Goal: Task Accomplishment & Management: Use online tool/utility

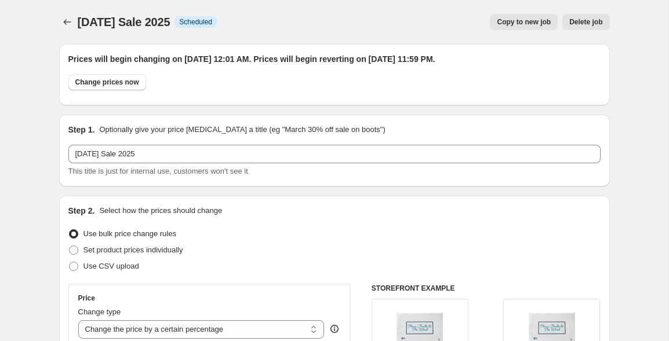
select select "percentage"
select select "collection"
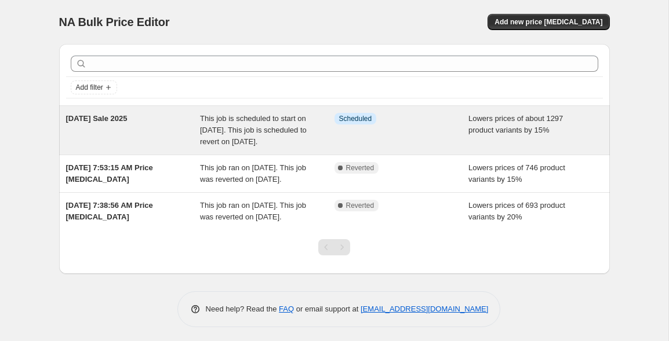
click at [160, 138] on div "[DATE] Sale 2025" at bounding box center [133, 130] width 134 height 35
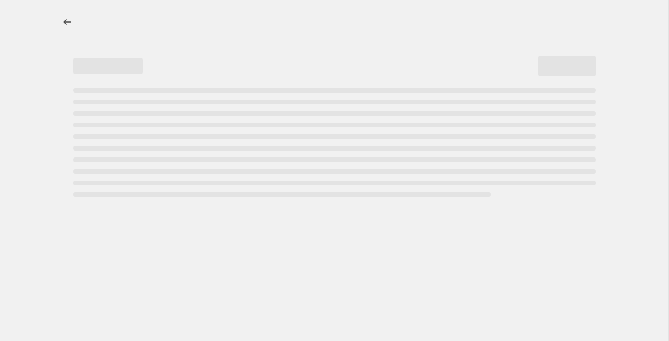
select select "percentage"
select select "collection"
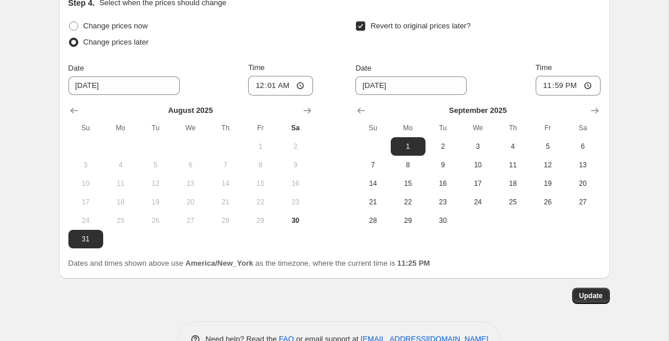
scroll to position [1210, 0]
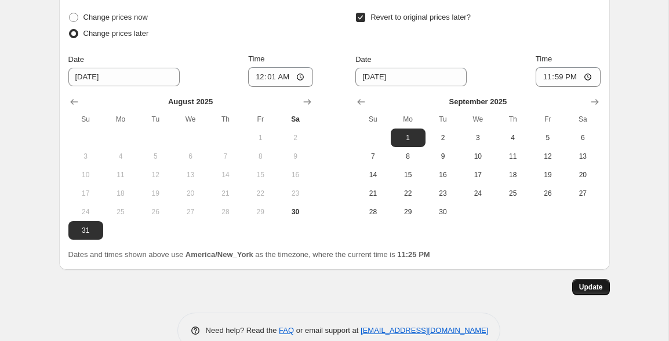
click at [588, 285] on span "Update" at bounding box center [591, 287] width 24 height 9
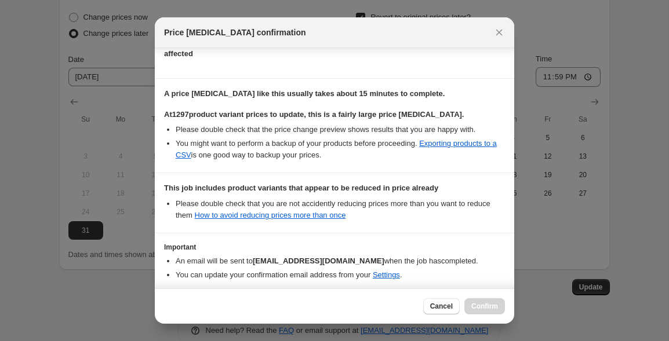
scroll to position [208, 0]
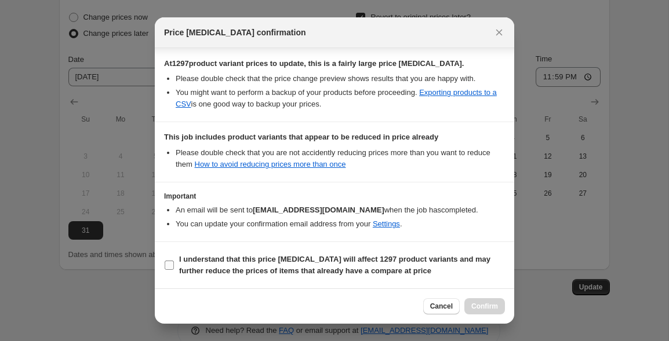
click at [288, 274] on b "I understand that this price change job will affect 1297 product variants and m…" at bounding box center [334, 265] width 311 height 20
click at [174, 270] on input "I understand that this price change job will affect 1297 product variants and m…" at bounding box center [169, 265] width 9 height 9
checkbox input "true"
click at [482, 307] on span "Confirm" at bounding box center [484, 306] width 27 height 9
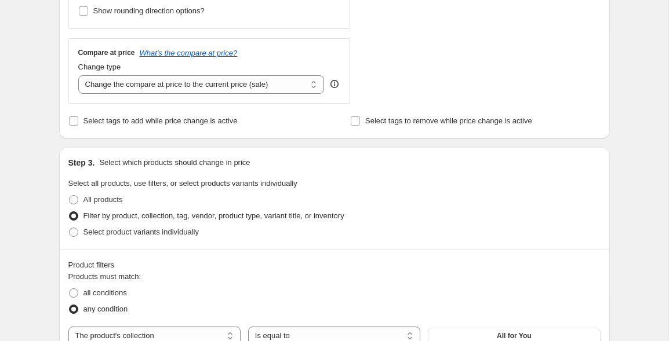
scroll to position [0, 0]
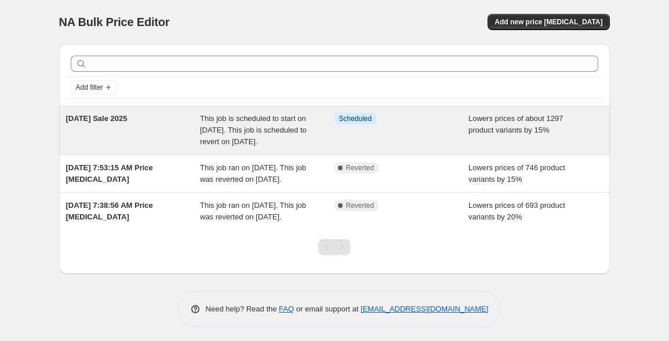
click at [137, 148] on div "[DATE] Sale 2025" at bounding box center [133, 130] width 134 height 35
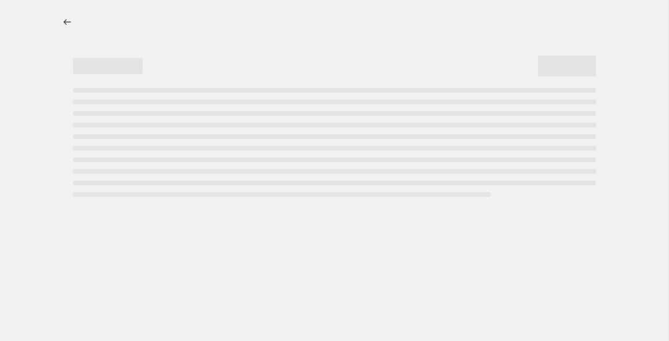
select select "percentage"
select select "collection"
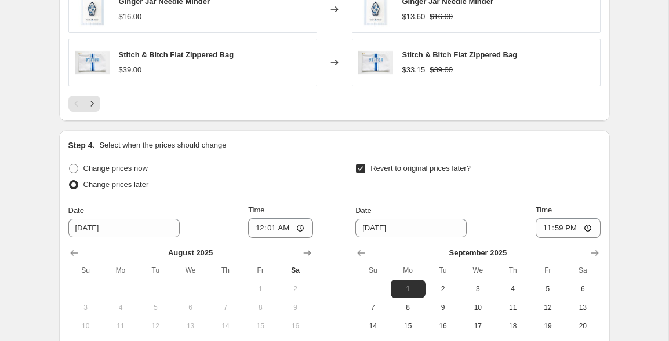
scroll to position [1235, 0]
